Goal: Task Accomplishment & Management: Manage account settings

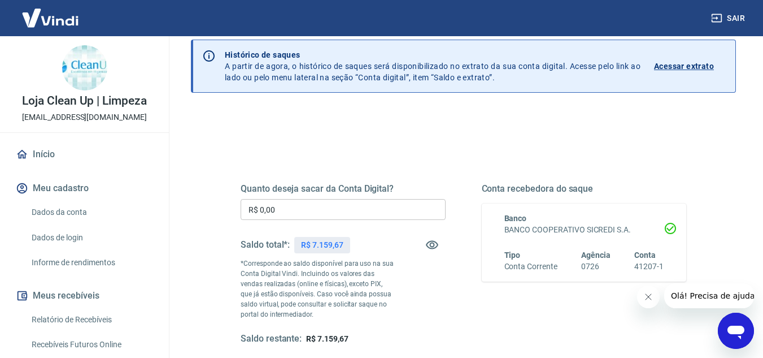
scroll to position [48, 0]
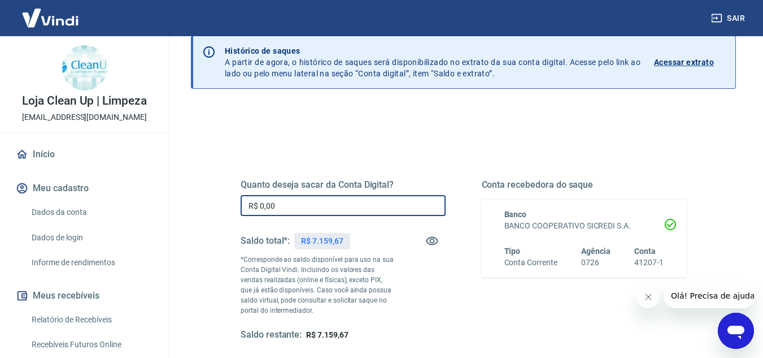
click at [347, 208] on input "R$ 0,00" at bounding box center [343, 205] width 205 height 21
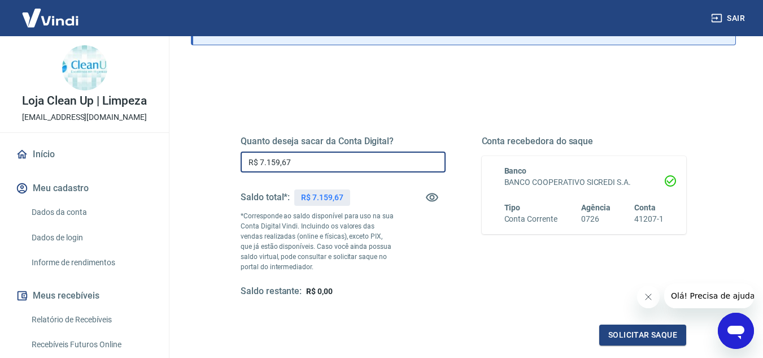
scroll to position [92, 0]
type input "R$ 7.159,67"
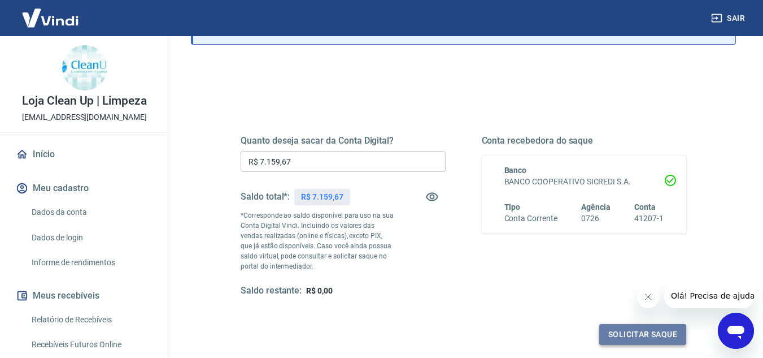
click at [649, 333] on button "Solicitar saque" at bounding box center [643, 334] width 87 height 21
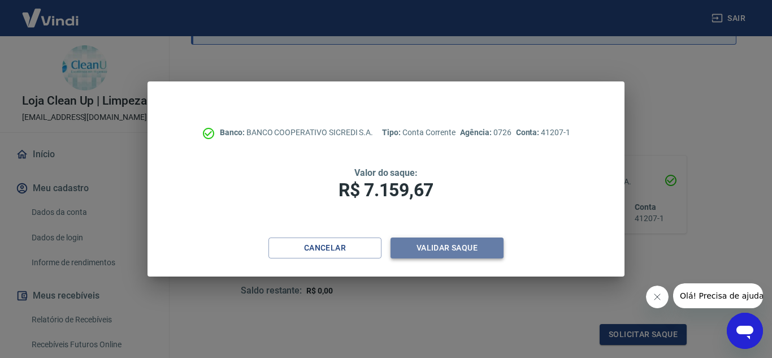
click at [423, 244] on button "Validar saque" at bounding box center [446, 247] width 113 height 21
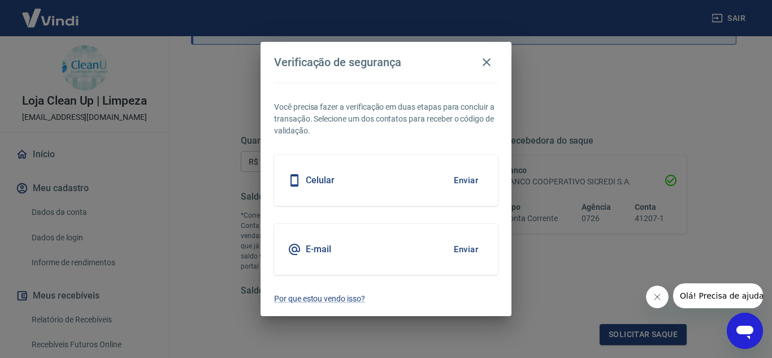
click at [414, 193] on div "Celular Enviar" at bounding box center [386, 180] width 224 height 51
click at [458, 181] on button "Enviar" at bounding box center [466, 180] width 37 height 24
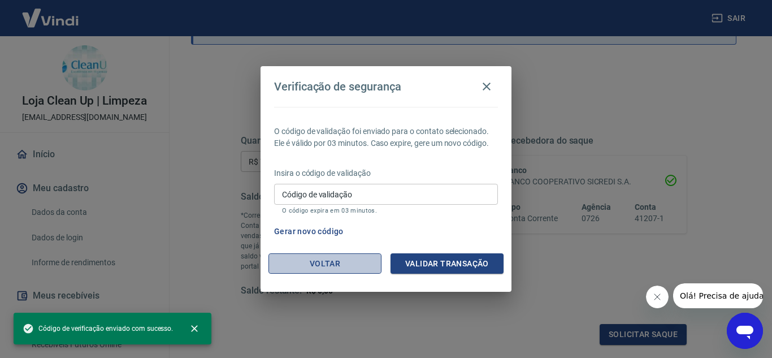
click at [354, 262] on button "Voltar" at bounding box center [324, 263] width 113 height 21
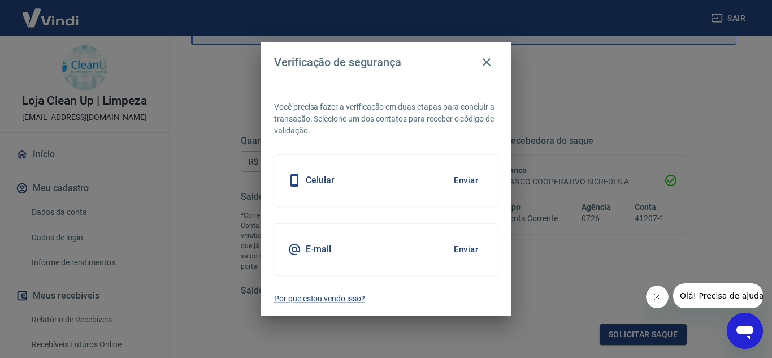
click at [464, 248] on button "Enviar" at bounding box center [466, 249] width 37 height 24
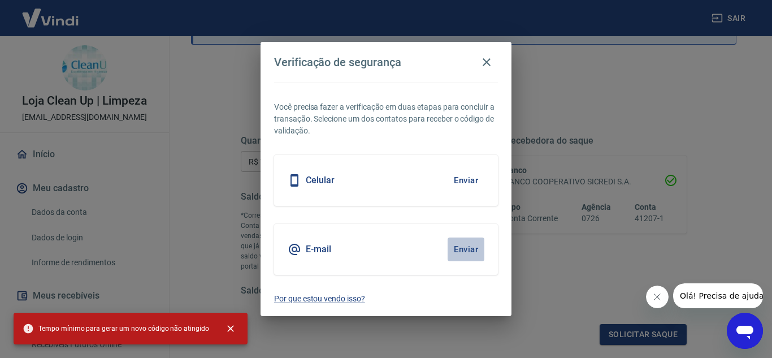
click at [467, 253] on button "Enviar" at bounding box center [466, 249] width 37 height 24
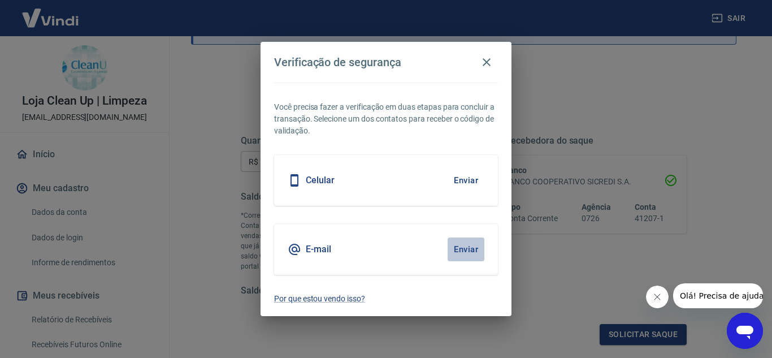
click at [462, 245] on button "Enviar" at bounding box center [466, 249] width 37 height 24
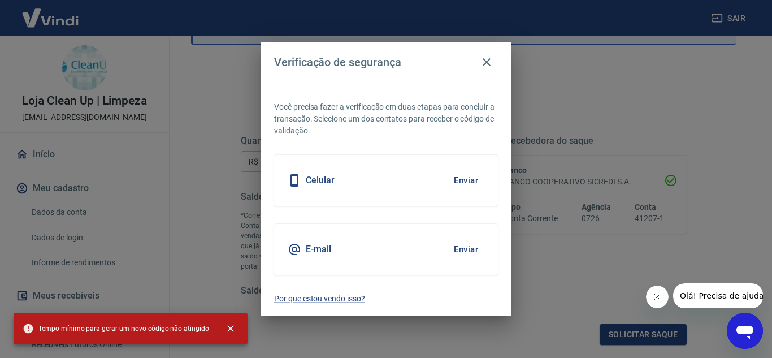
click at [475, 184] on button "Enviar" at bounding box center [466, 180] width 37 height 24
click at [411, 282] on div "Você precisa fazer a verificação em duas etapas para concluir a transação. Sele…" at bounding box center [386, 200] width 251 height 234
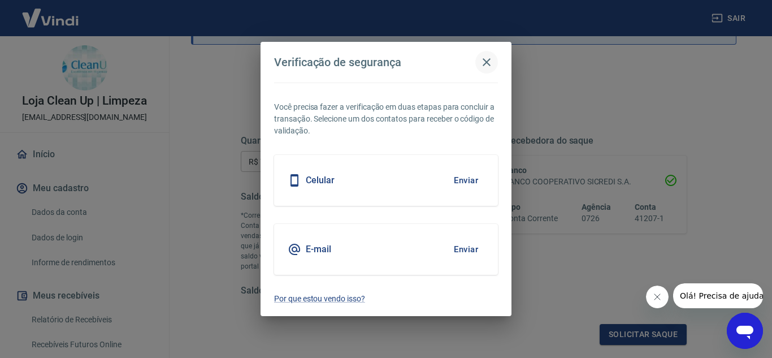
click at [485, 66] on icon "button" at bounding box center [487, 62] width 14 height 14
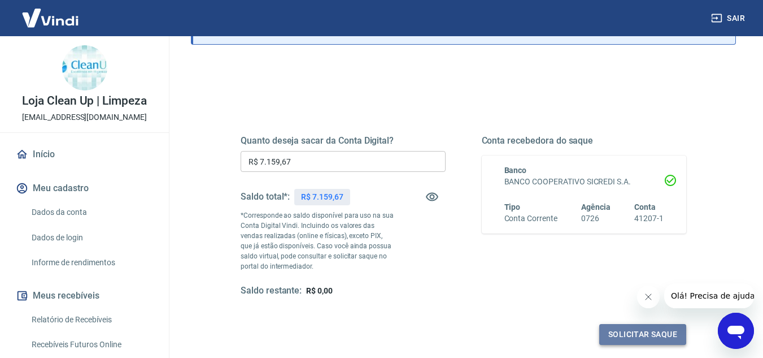
click at [617, 332] on button "Solicitar saque" at bounding box center [643, 334] width 87 height 21
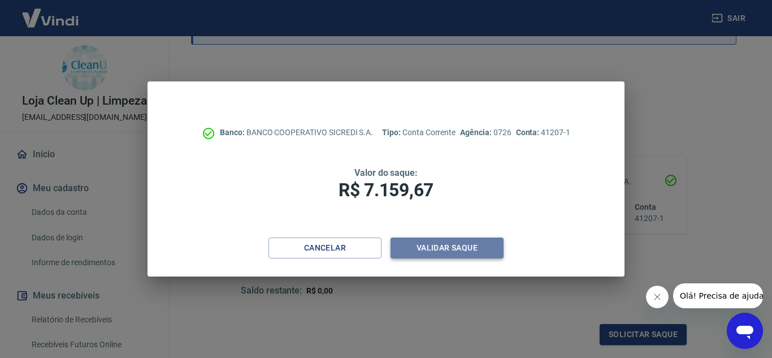
click at [470, 249] on button "Validar saque" at bounding box center [446, 247] width 113 height 21
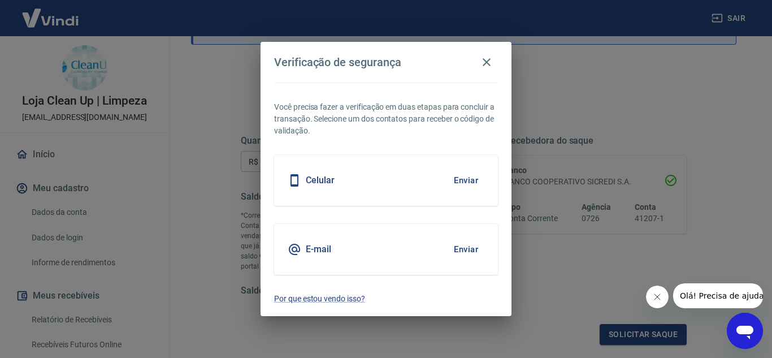
click at [461, 248] on button "Enviar" at bounding box center [466, 249] width 37 height 24
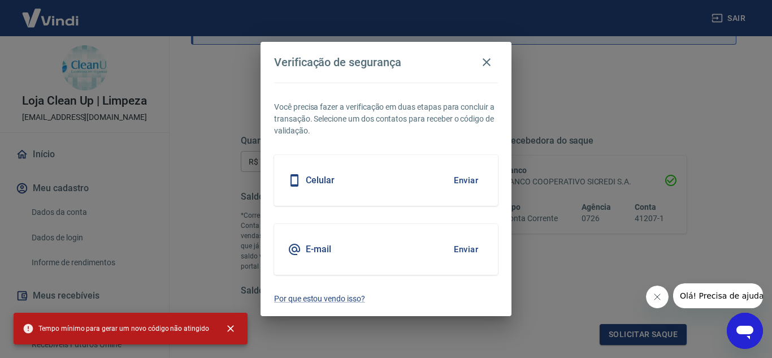
click at [610, 107] on div "Verificação de segurança Você precisa fazer a verificação em duas etapas para c…" at bounding box center [386, 179] width 772 height 358
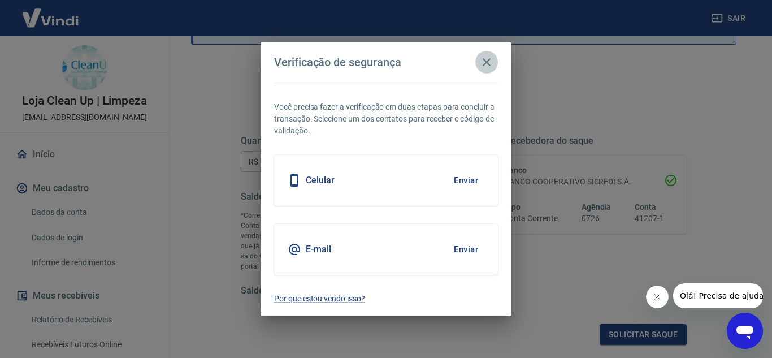
click at [483, 65] on icon "button" at bounding box center [487, 62] width 14 height 14
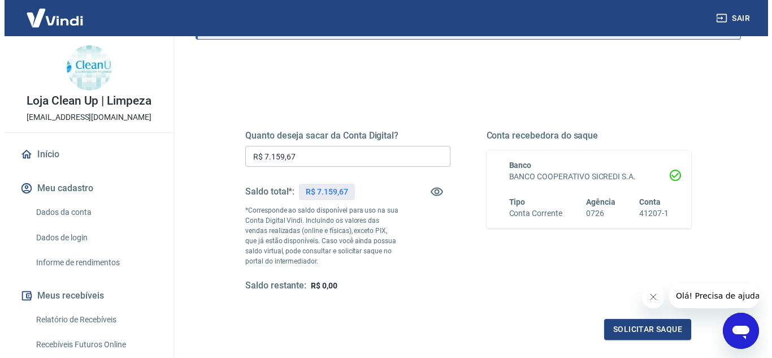
scroll to position [96, 0]
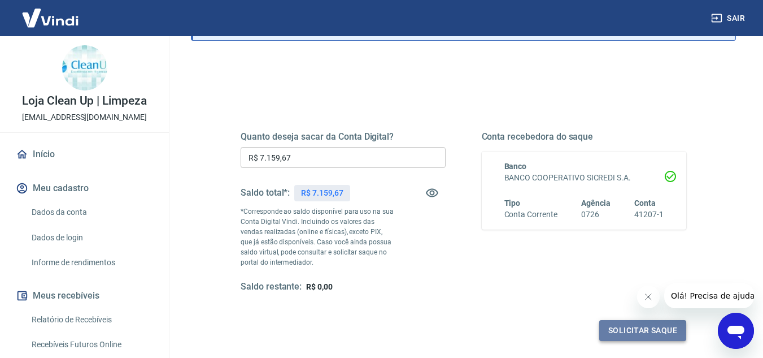
click at [615, 331] on button "Solicitar saque" at bounding box center [643, 330] width 87 height 21
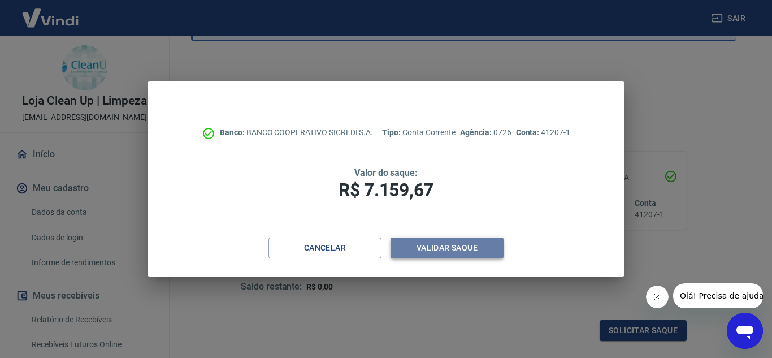
click at [453, 244] on button "Validar saque" at bounding box center [446, 247] width 113 height 21
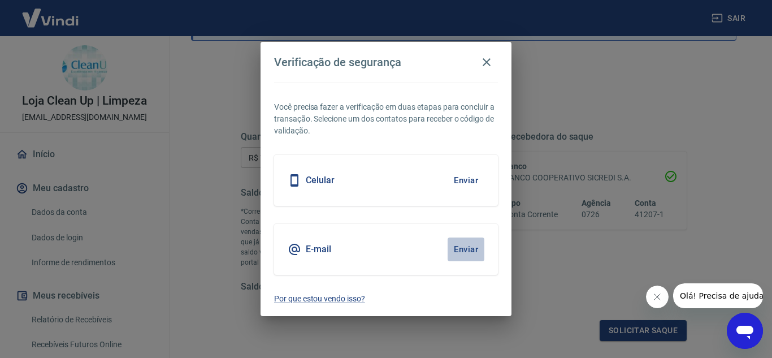
click at [459, 244] on button "Enviar" at bounding box center [466, 249] width 37 height 24
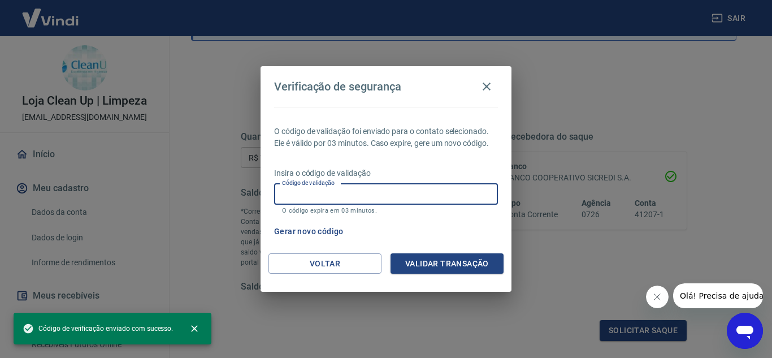
paste input "495121"
click at [406, 199] on input "495121" at bounding box center [386, 194] width 224 height 21
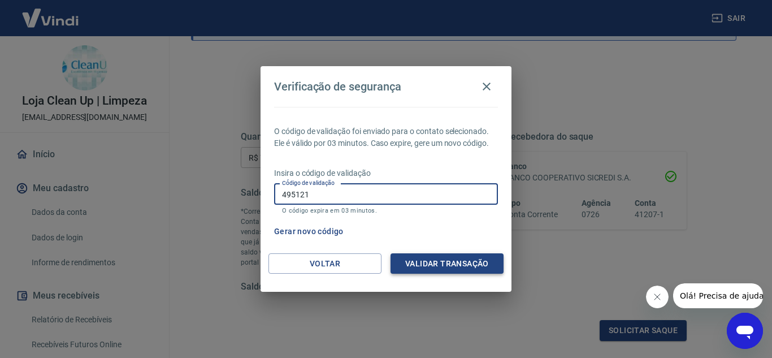
type input "495121"
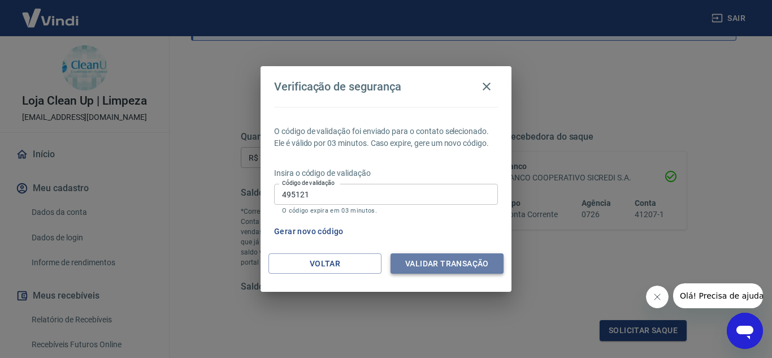
click at [437, 267] on button "Validar transação" at bounding box center [446, 263] width 113 height 21
